Goal: Use online tool/utility: Utilize a website feature to perform a specific function

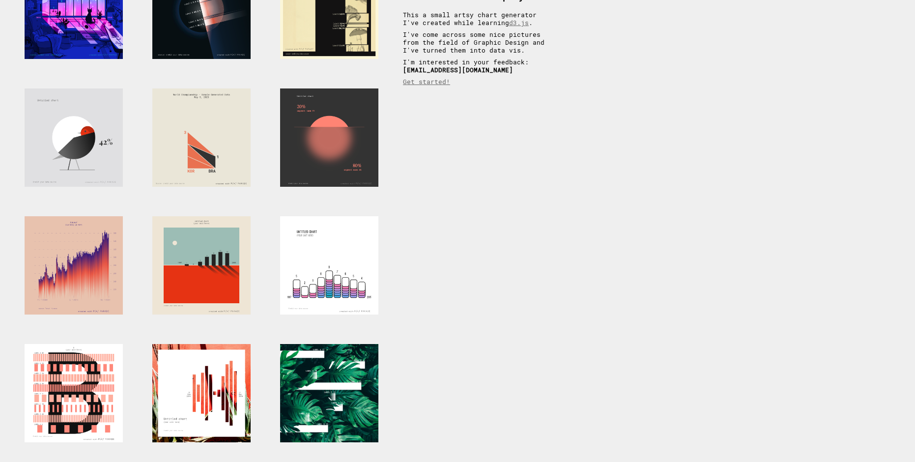
scroll to position [109, 0]
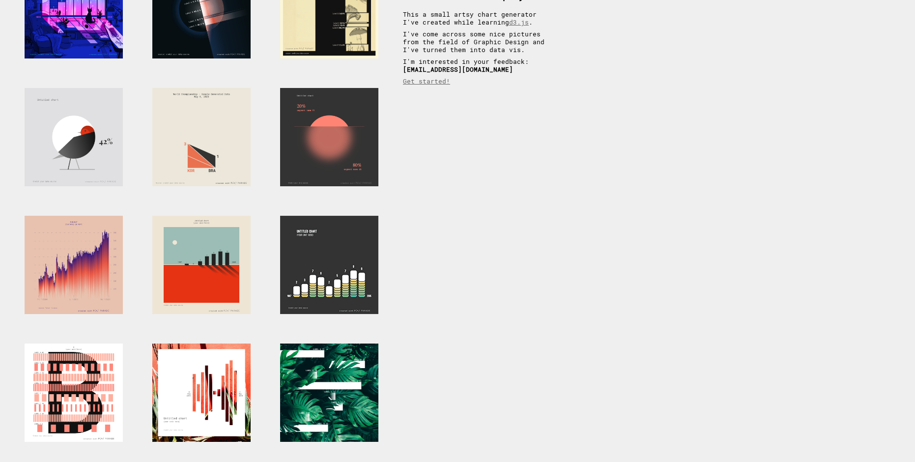
click at [343, 267] on div at bounding box center [329, 265] width 98 height 98
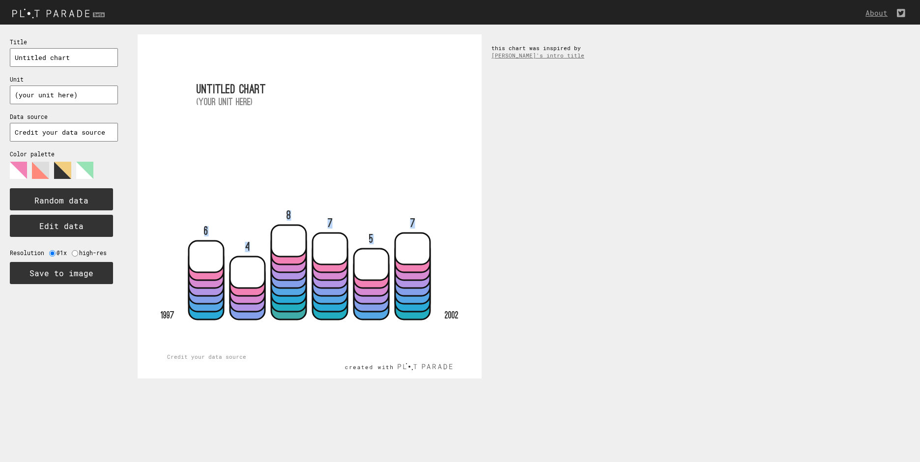
drag, startPoint x: 421, startPoint y: 293, endPoint x: 439, endPoint y: 256, distance: 41.3
click at [439, 256] on icon "6 4 8 7 5 7 1997 2002 Untitled chart (your unit here) Credit your data source" at bounding box center [310, 206] width 344 height 344
click at [439, 256] on rect at bounding box center [310, 206] width 344 height 344
drag, startPoint x: 159, startPoint y: 312, endPoint x: 175, endPoint y: 316, distance: 17.3
click at [175, 316] on rect at bounding box center [310, 206] width 344 height 344
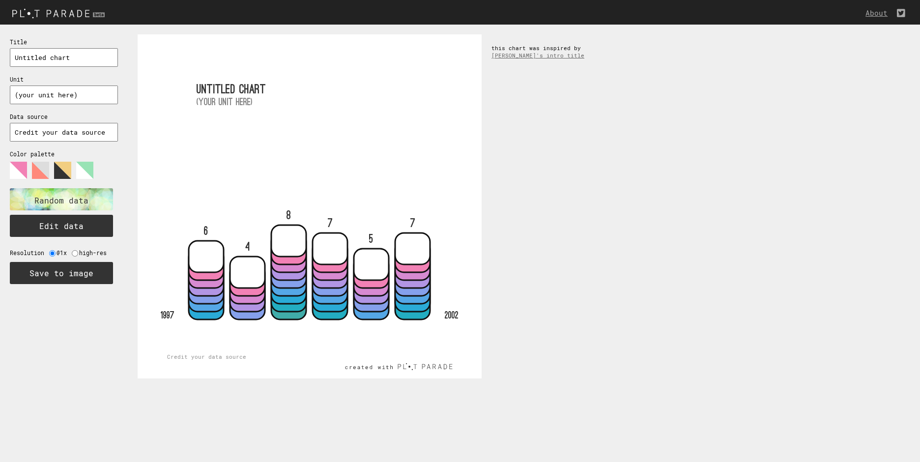
click at [175, 316] on rect at bounding box center [310, 206] width 344 height 344
click at [55, 134] on input "Credit your data source" at bounding box center [64, 132] width 108 height 19
click at [40, 98] on input "(your unit here)" at bounding box center [64, 95] width 108 height 19
type input "(your unit here)"
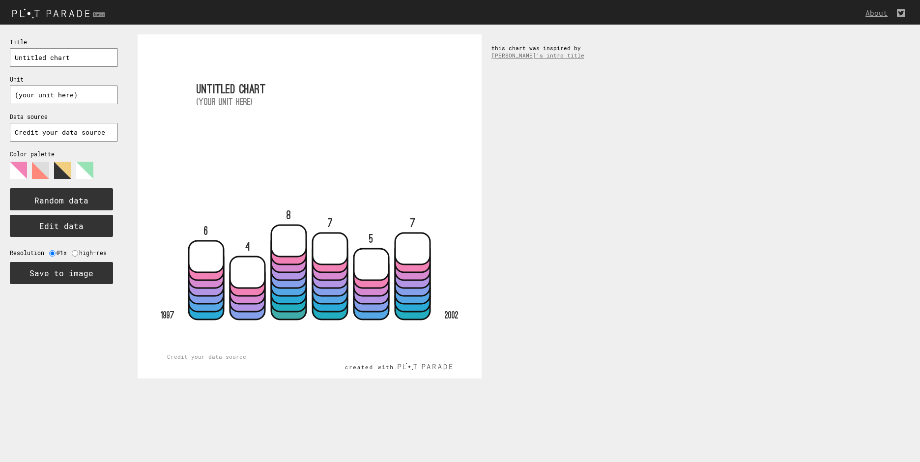
click at [57, 53] on input "Untitled chart" at bounding box center [64, 57] width 108 height 19
type input "Untitled chвart"
click at [61, 133] on input "Credit your data source" at bounding box center [64, 132] width 108 height 19
type input "Credit your ыыdata source"
click at [65, 196] on text "Random data" at bounding box center [61, 200] width 54 height 10
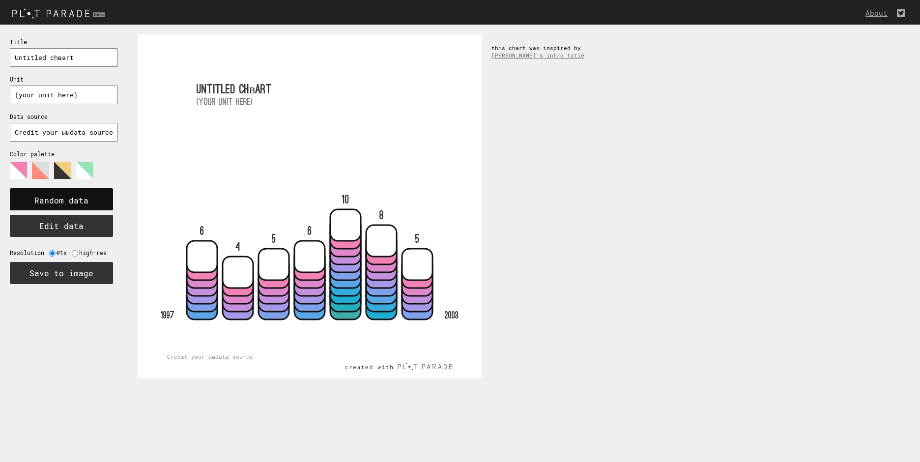
click at [65, 196] on text "Random data" at bounding box center [61, 200] width 54 height 10
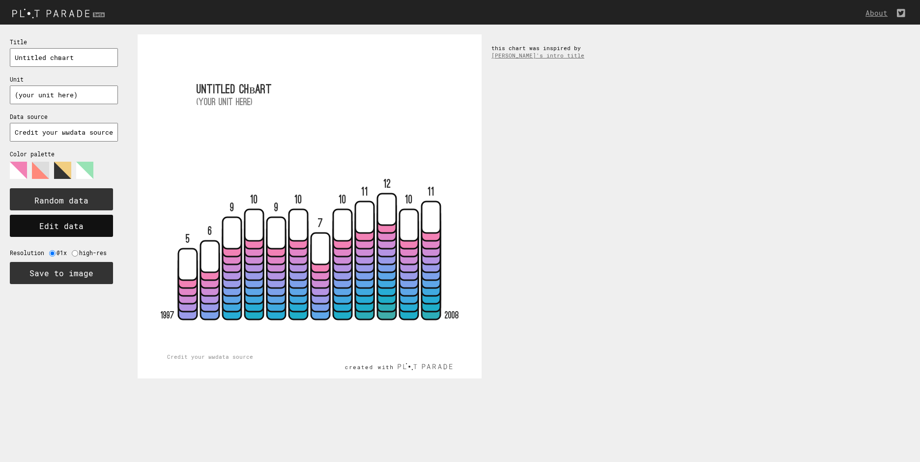
click at [68, 232] on button "Edit data" at bounding box center [61, 226] width 103 height 22
